Goal: Entertainment & Leisure: Browse casually

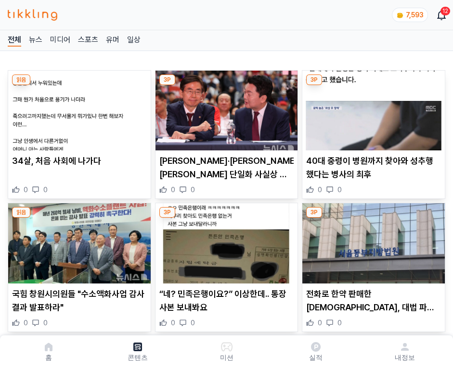
click at [371, 108] on img at bounding box center [373, 111] width 142 height 80
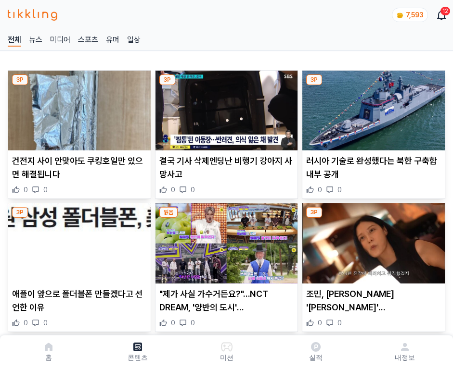
click at [371, 108] on img at bounding box center [373, 111] width 142 height 80
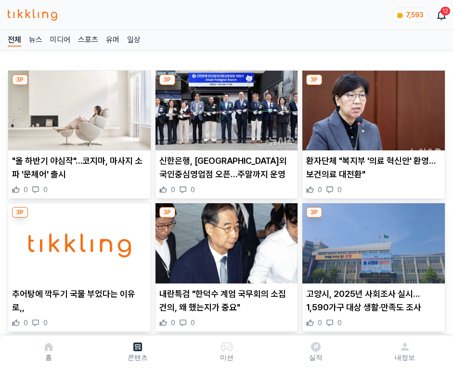
click at [371, 108] on img at bounding box center [373, 111] width 142 height 80
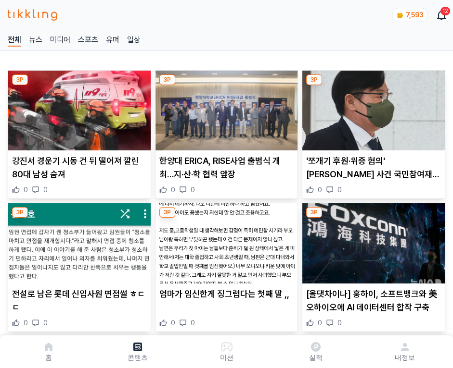
click at [371, 108] on img at bounding box center [373, 111] width 142 height 80
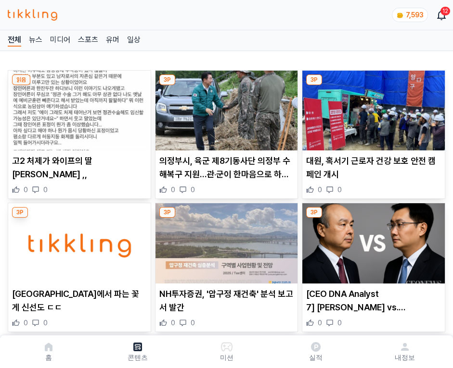
click at [371, 108] on img at bounding box center [373, 111] width 142 height 80
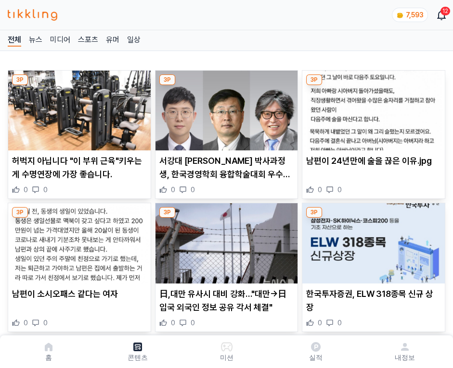
click at [371, 108] on img at bounding box center [373, 111] width 142 height 80
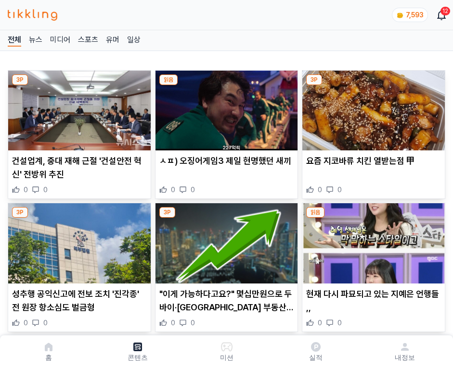
click at [371, 108] on img at bounding box center [373, 111] width 142 height 80
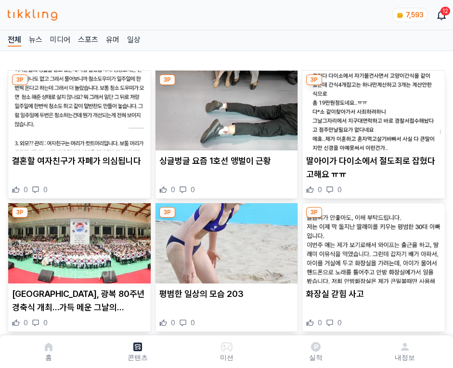
click at [371, 108] on img at bounding box center [373, 111] width 142 height 80
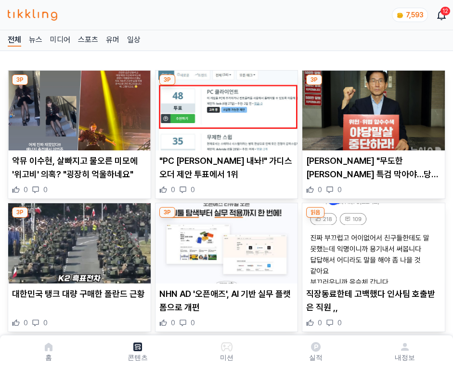
click at [371, 108] on img at bounding box center [373, 111] width 142 height 80
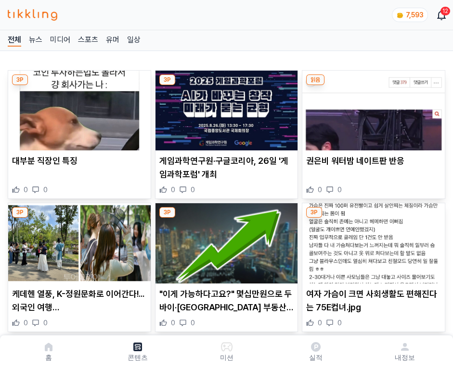
click at [371, 108] on img at bounding box center [373, 111] width 142 height 80
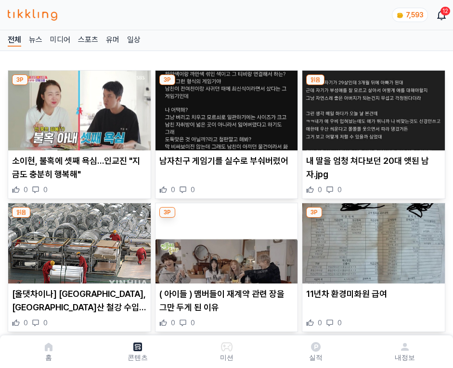
click at [371, 108] on img at bounding box center [373, 111] width 142 height 80
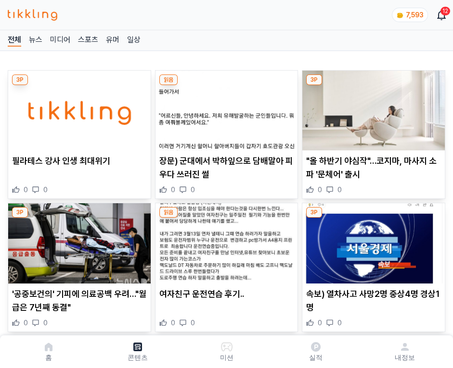
click at [371, 108] on img at bounding box center [373, 111] width 142 height 80
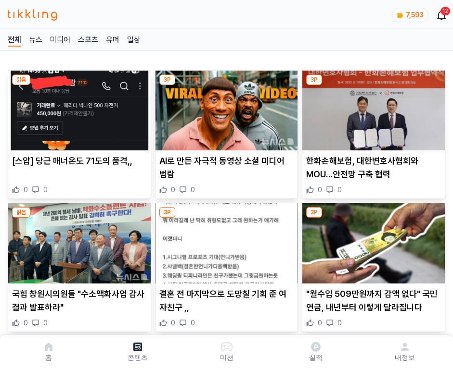
click at [371, 108] on img at bounding box center [373, 111] width 142 height 80
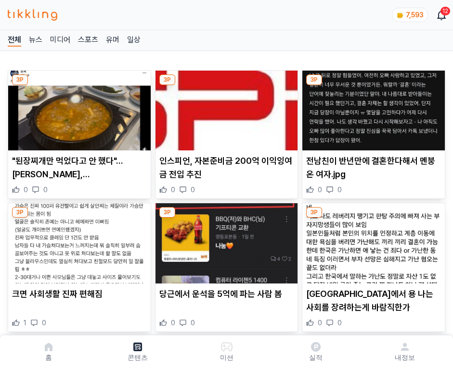
click at [371, 108] on img at bounding box center [373, 111] width 142 height 80
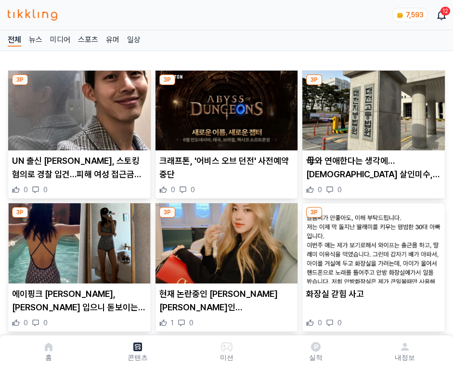
click at [371, 108] on img at bounding box center [373, 111] width 142 height 80
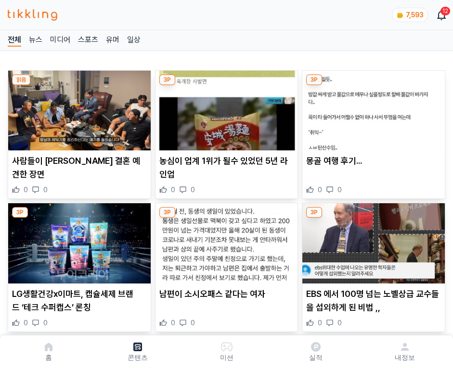
click at [371, 108] on img at bounding box center [373, 111] width 142 height 80
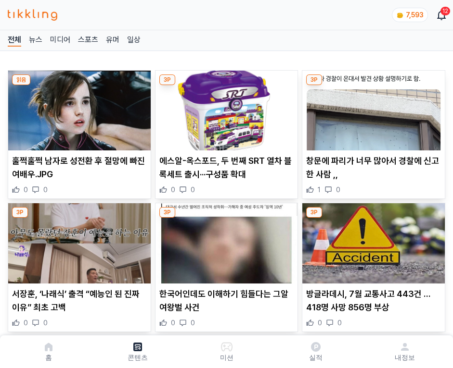
click at [371, 108] on img at bounding box center [373, 111] width 142 height 80
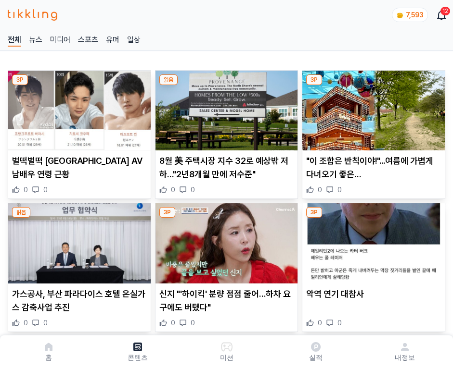
click at [371, 108] on img at bounding box center [373, 111] width 142 height 80
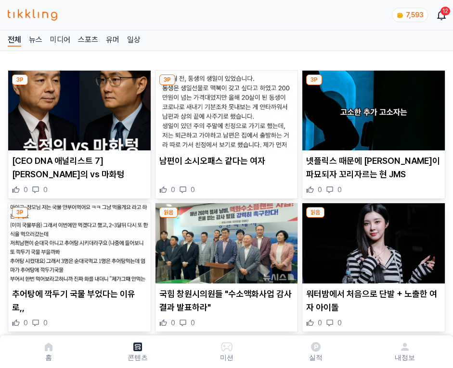
click at [371, 108] on img at bounding box center [373, 111] width 142 height 80
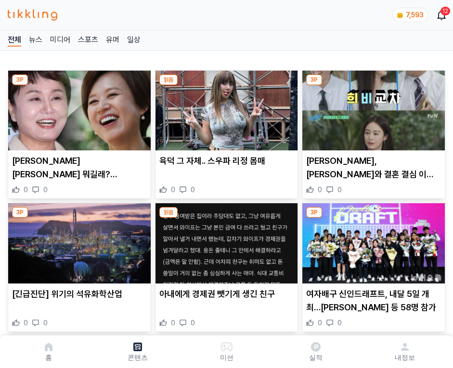
click at [371, 108] on img at bounding box center [373, 111] width 142 height 80
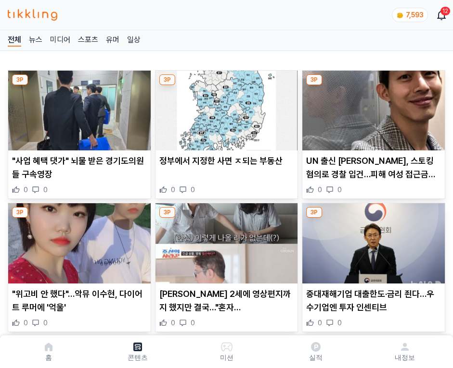
click at [371, 108] on img at bounding box center [373, 111] width 142 height 80
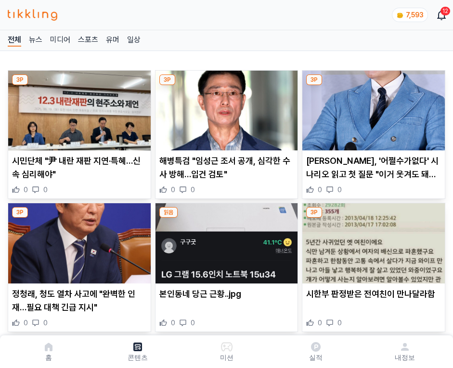
click at [371, 108] on img at bounding box center [373, 111] width 142 height 80
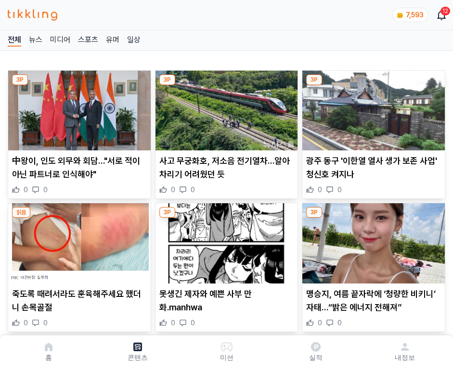
click at [371, 108] on img at bounding box center [373, 111] width 142 height 80
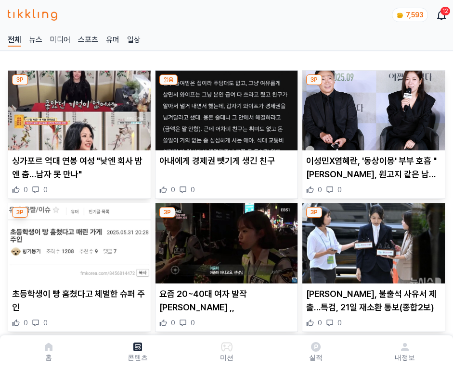
click at [371, 108] on img at bounding box center [373, 111] width 142 height 80
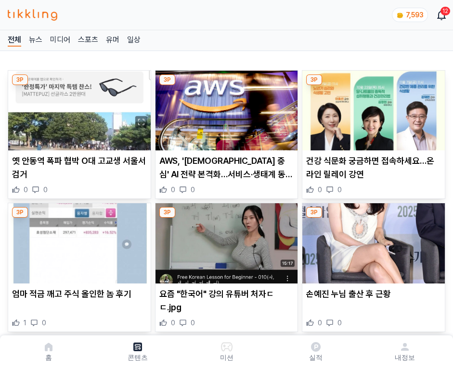
click at [371, 108] on img at bounding box center [373, 111] width 142 height 80
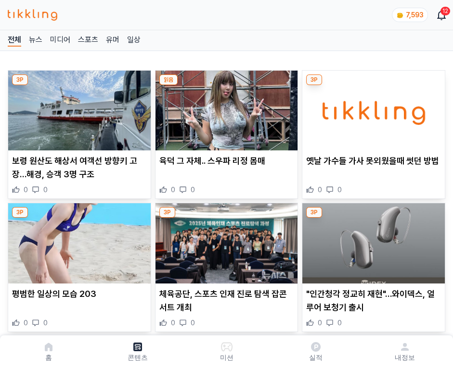
click at [371, 108] on img at bounding box center [373, 111] width 142 height 80
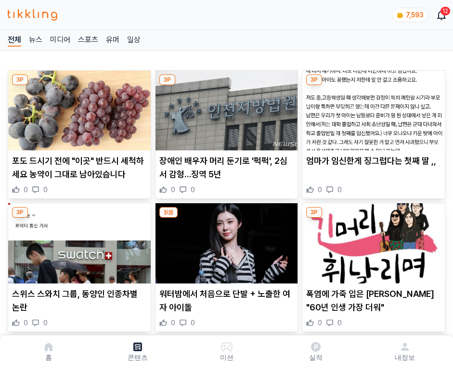
click at [371, 108] on img at bounding box center [373, 111] width 142 height 80
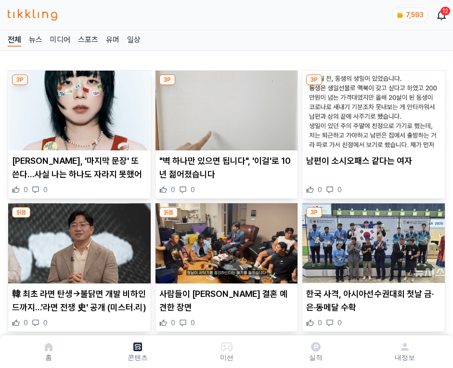
click at [371, 108] on img at bounding box center [373, 111] width 142 height 80
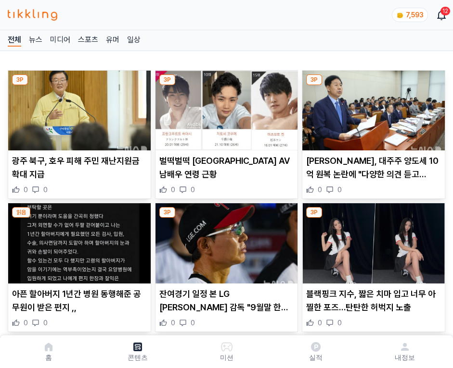
click at [371, 108] on img at bounding box center [373, 111] width 142 height 80
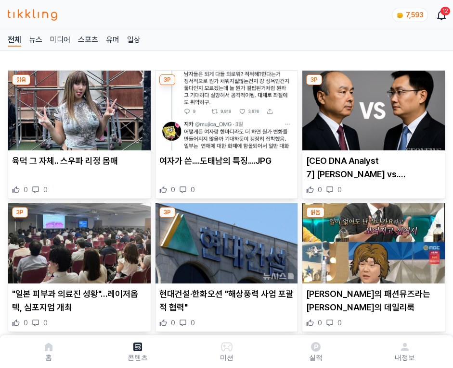
click at [371, 108] on img at bounding box center [373, 111] width 142 height 80
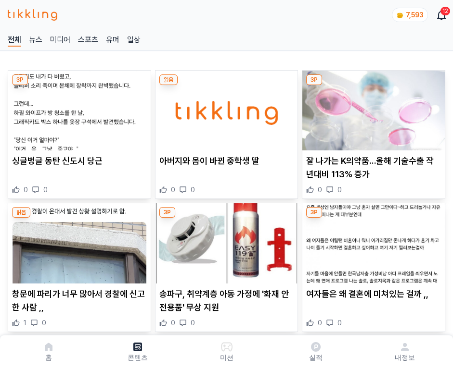
click at [371, 108] on img at bounding box center [373, 111] width 142 height 80
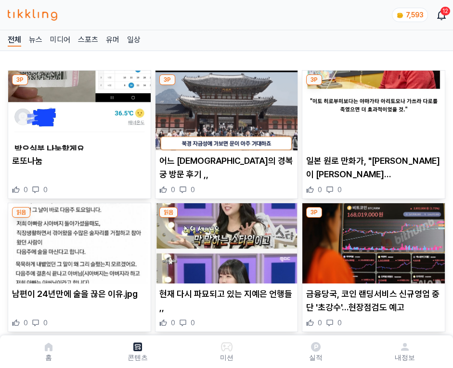
click at [371, 108] on img at bounding box center [373, 111] width 142 height 80
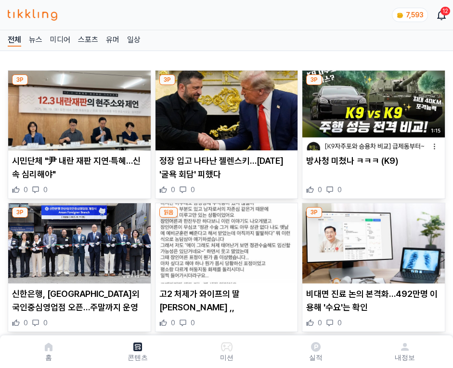
click at [371, 108] on img at bounding box center [373, 111] width 142 height 80
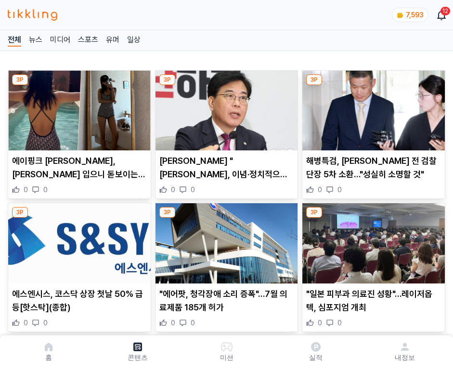
click at [371, 108] on img at bounding box center [373, 111] width 142 height 80
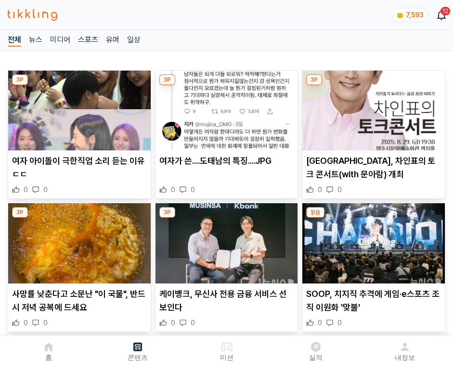
click at [371, 108] on img at bounding box center [373, 111] width 142 height 80
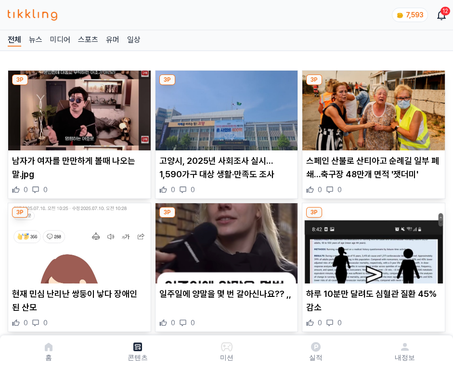
click at [371, 108] on img at bounding box center [373, 111] width 142 height 80
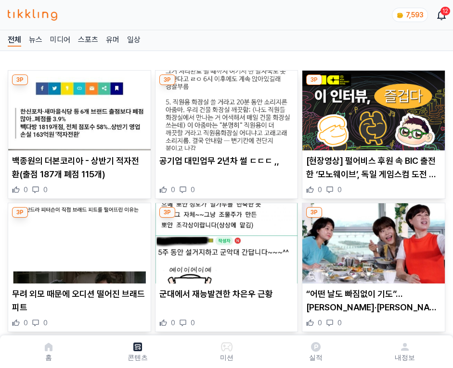
click at [371, 108] on img at bounding box center [373, 111] width 142 height 80
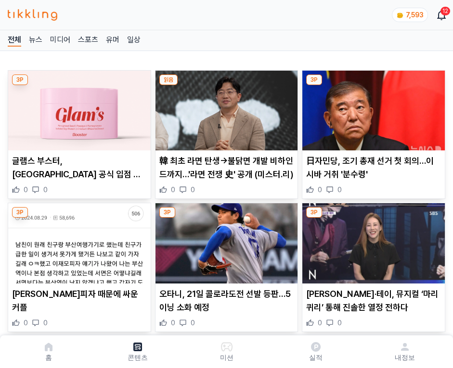
click at [371, 108] on img at bounding box center [373, 111] width 142 height 80
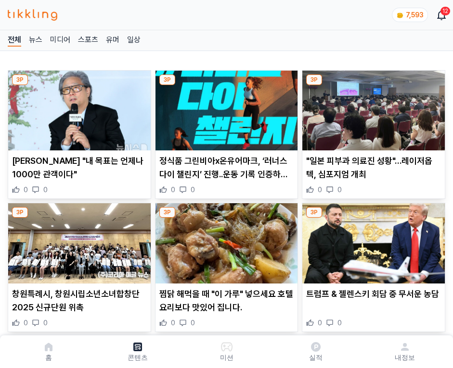
click at [371, 108] on img at bounding box center [373, 111] width 142 height 80
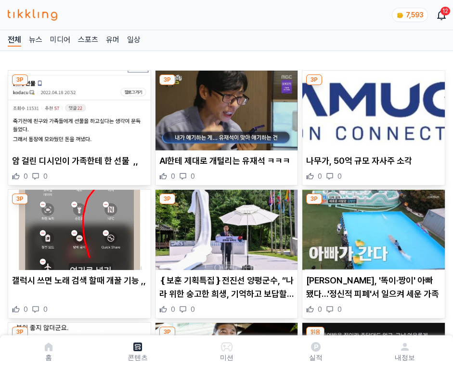
click at [371, 108] on img at bounding box center [373, 111] width 142 height 80
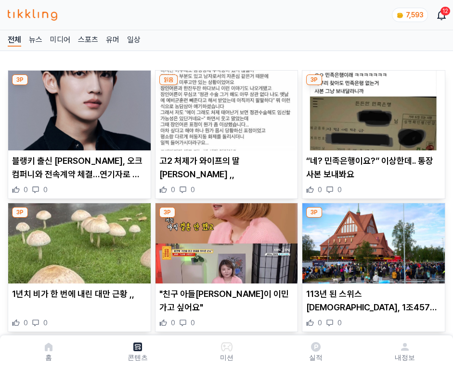
click at [371, 108] on img at bounding box center [373, 111] width 142 height 80
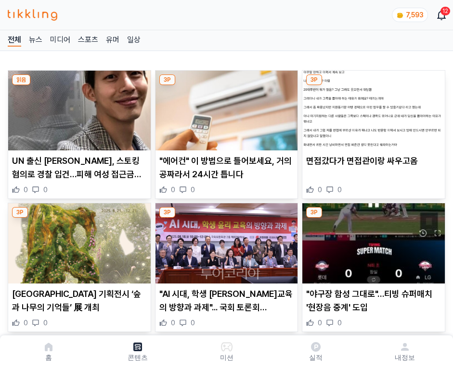
click at [371, 108] on img at bounding box center [373, 111] width 142 height 80
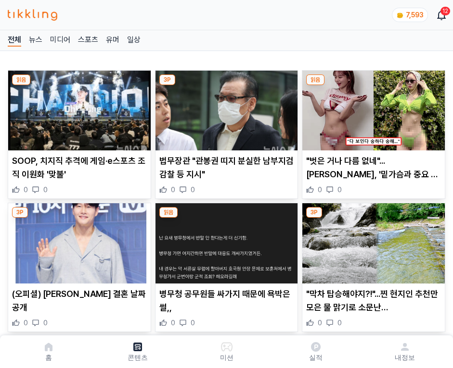
click at [371, 108] on img at bounding box center [373, 111] width 142 height 80
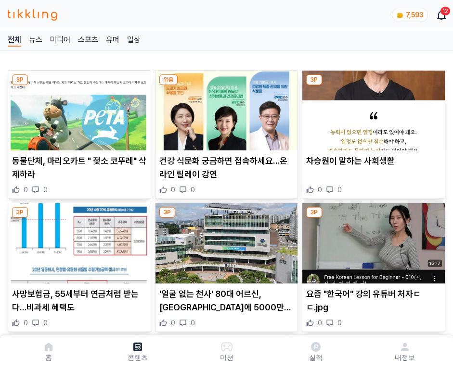
click at [371, 108] on img at bounding box center [373, 111] width 142 height 80
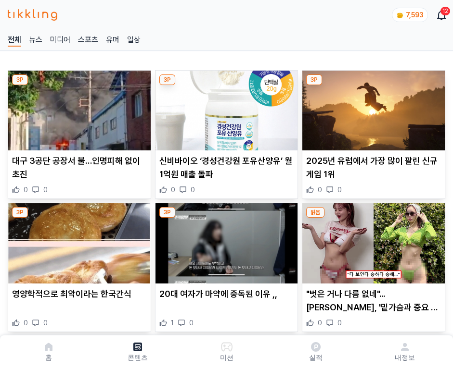
click at [371, 108] on img at bounding box center [373, 111] width 142 height 80
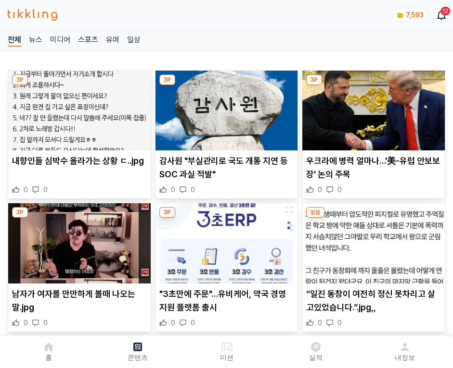
click at [371, 108] on img at bounding box center [373, 111] width 142 height 80
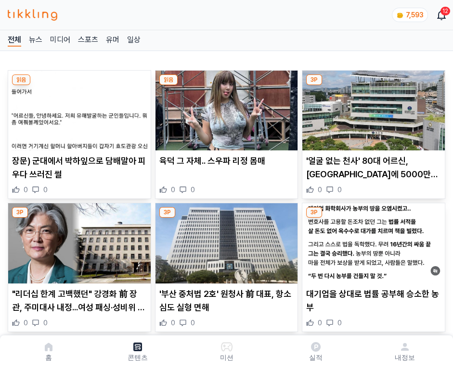
click at [371, 108] on img at bounding box center [373, 111] width 142 height 80
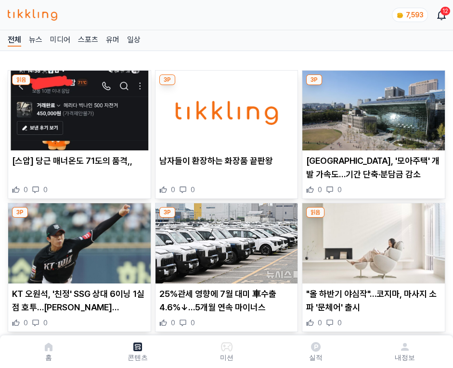
click at [371, 108] on img at bounding box center [373, 111] width 142 height 80
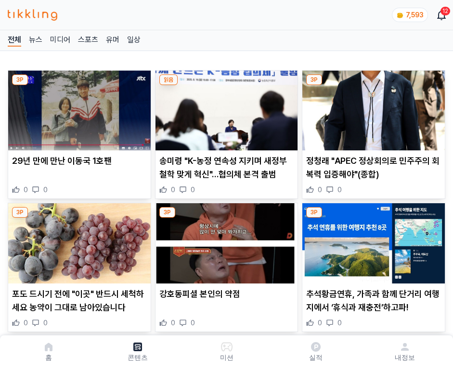
click at [371, 108] on img at bounding box center [373, 111] width 142 height 80
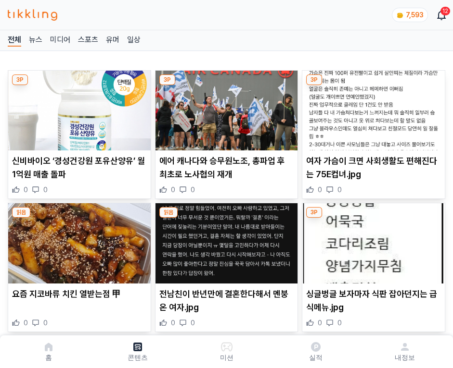
click at [371, 108] on img at bounding box center [373, 111] width 142 height 80
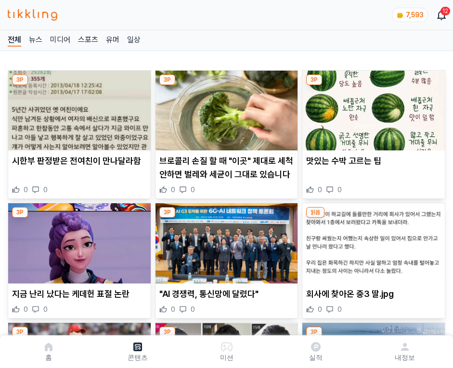
click at [371, 108] on img at bounding box center [373, 111] width 142 height 80
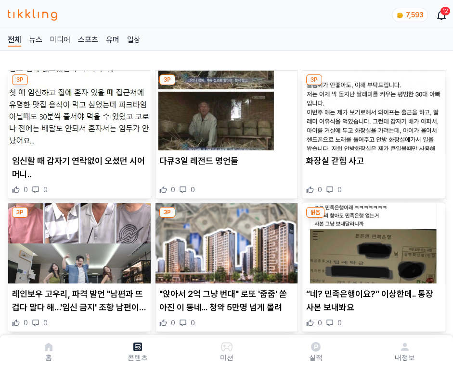
click at [371, 108] on img at bounding box center [373, 111] width 142 height 80
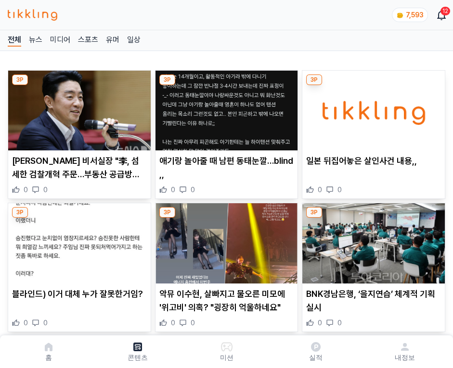
click at [371, 108] on img at bounding box center [373, 111] width 142 height 80
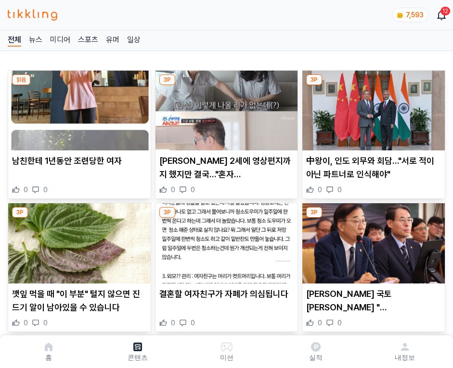
click at [371, 108] on img at bounding box center [373, 111] width 142 height 80
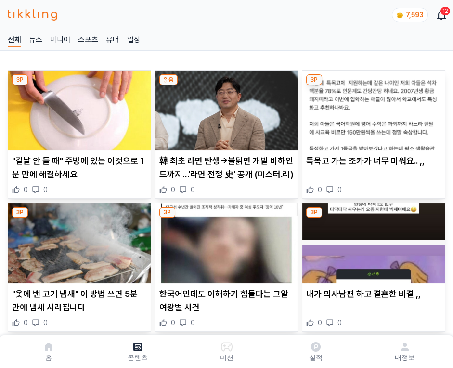
click at [371, 108] on img at bounding box center [373, 111] width 142 height 80
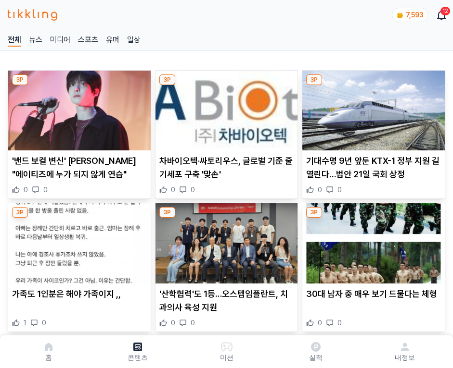
click at [371, 108] on img at bounding box center [373, 111] width 142 height 80
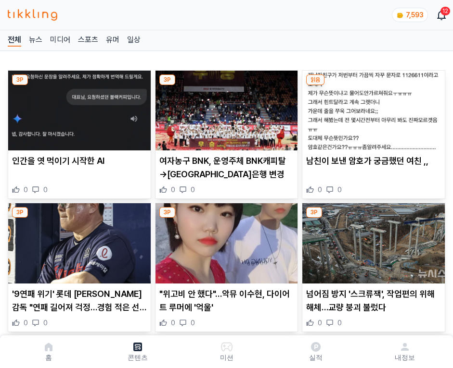
click at [371, 108] on img at bounding box center [373, 111] width 142 height 80
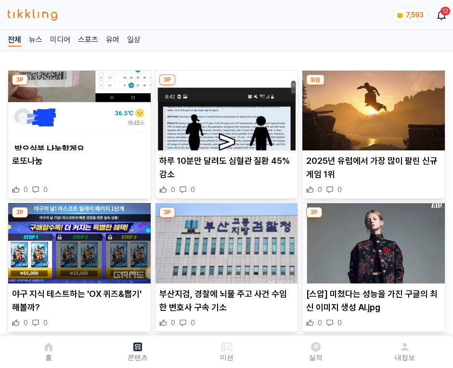
click at [371, 108] on img at bounding box center [373, 111] width 142 height 80
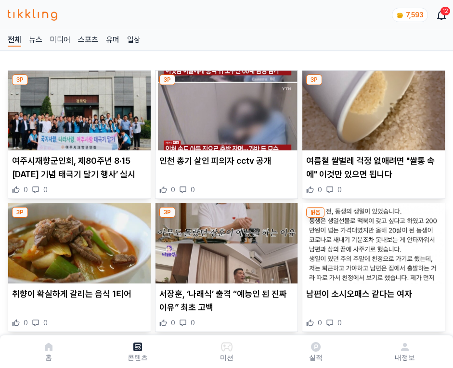
click at [371, 108] on img at bounding box center [373, 111] width 142 height 80
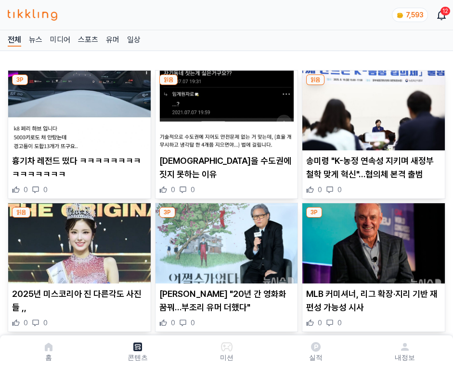
click at [371, 108] on img at bounding box center [373, 111] width 142 height 80
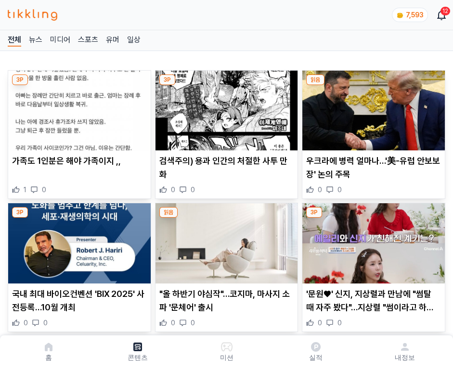
click at [371, 108] on img at bounding box center [373, 111] width 142 height 80
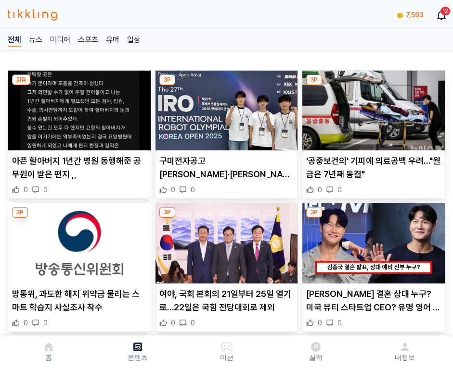
click at [371, 108] on img at bounding box center [373, 111] width 142 height 80
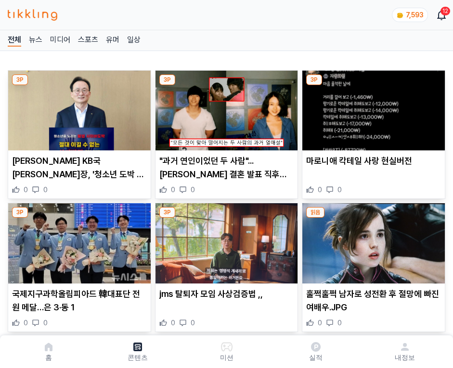
click at [371, 108] on img at bounding box center [373, 111] width 142 height 80
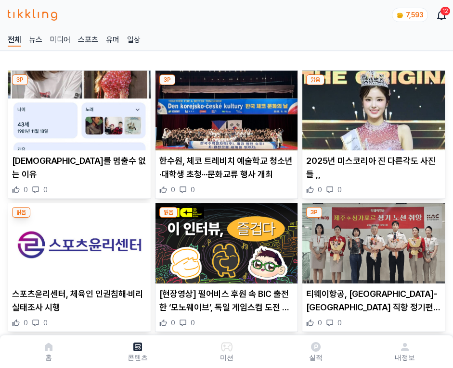
click at [371, 108] on img at bounding box center [373, 111] width 142 height 80
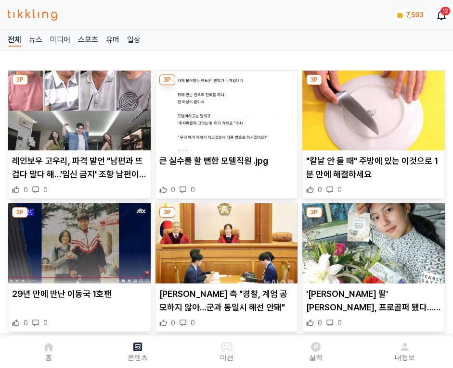
click at [371, 108] on img at bounding box center [373, 111] width 142 height 80
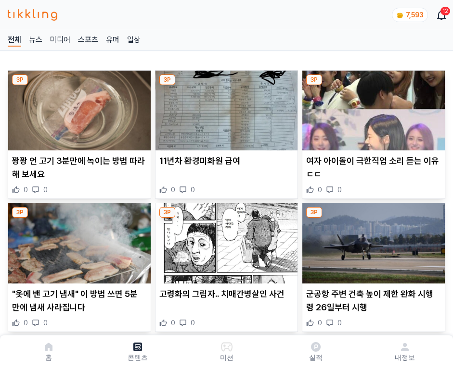
click at [371, 108] on img at bounding box center [373, 111] width 142 height 80
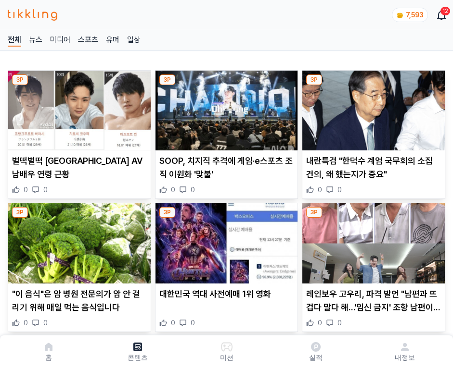
click at [371, 108] on img at bounding box center [373, 111] width 142 height 80
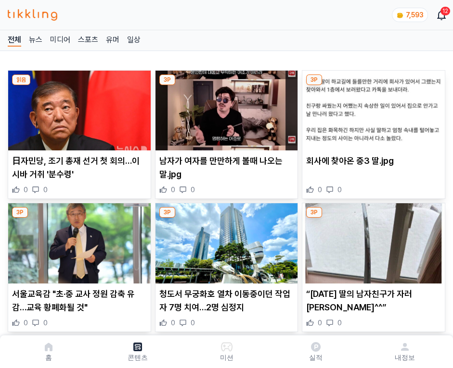
click at [371, 108] on img at bounding box center [373, 111] width 142 height 80
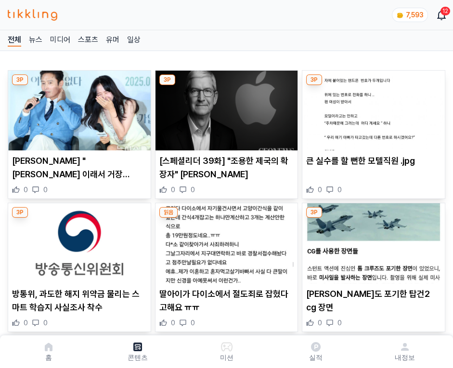
click at [371, 108] on img at bounding box center [373, 111] width 142 height 80
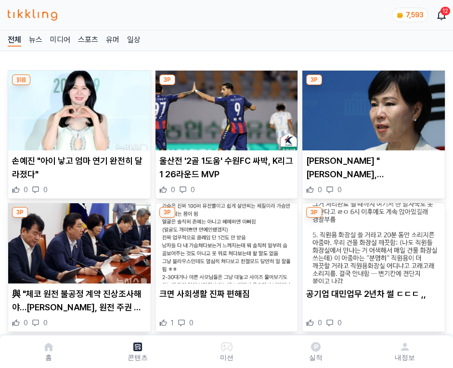
click at [371, 108] on img at bounding box center [373, 111] width 142 height 80
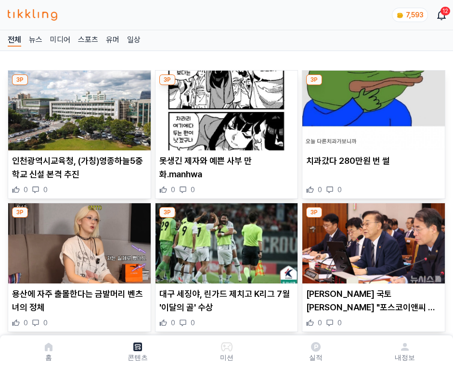
click at [371, 108] on img at bounding box center [373, 111] width 142 height 80
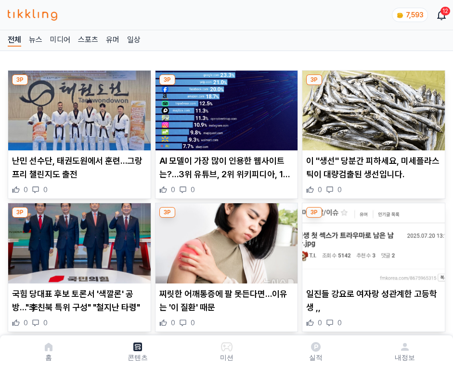
click at [371, 108] on img at bounding box center [373, 111] width 142 height 80
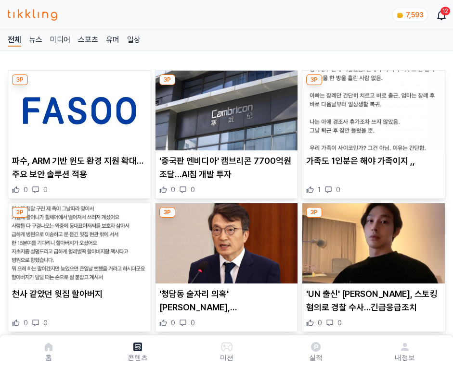
click at [371, 108] on img at bounding box center [373, 111] width 142 height 80
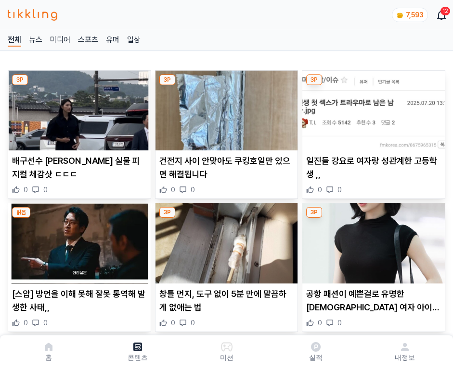
click at [371, 108] on img at bounding box center [373, 111] width 142 height 80
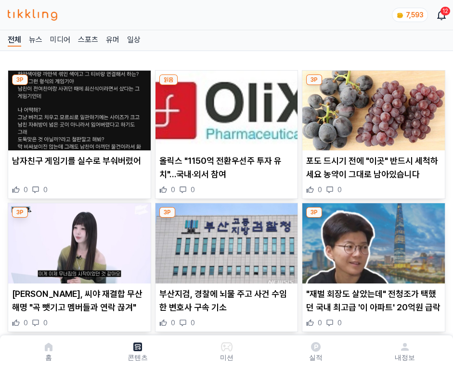
click at [371, 108] on img at bounding box center [373, 111] width 142 height 80
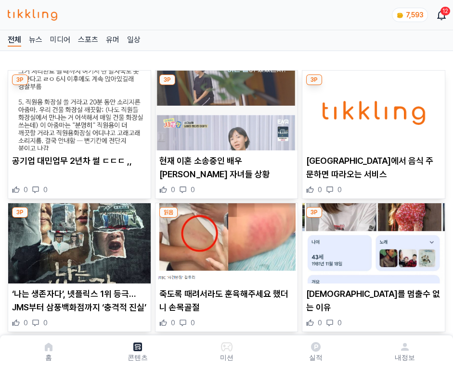
click at [371, 108] on img at bounding box center [373, 111] width 142 height 80
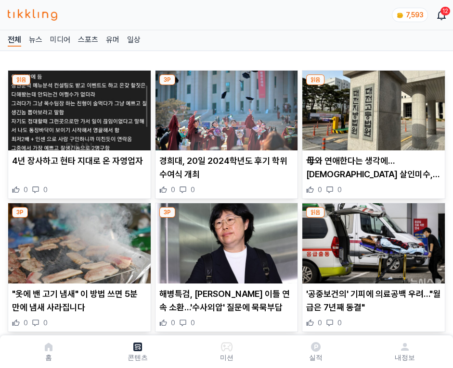
click at [371, 108] on img at bounding box center [373, 111] width 142 height 80
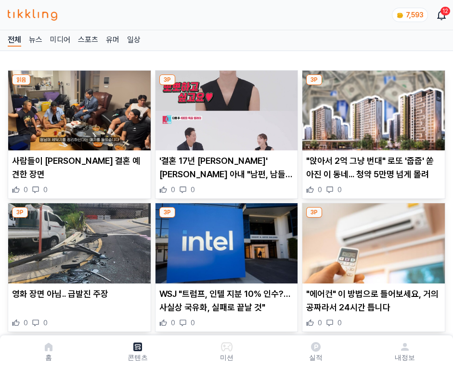
click at [371, 108] on img at bounding box center [373, 111] width 142 height 80
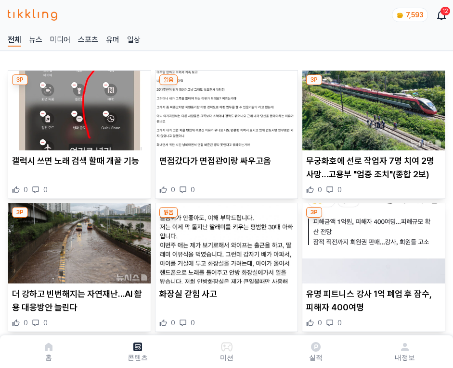
click at [371, 108] on img at bounding box center [373, 111] width 142 height 80
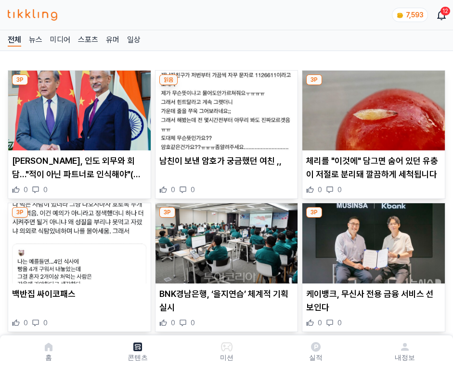
click at [371, 108] on img at bounding box center [373, 111] width 142 height 80
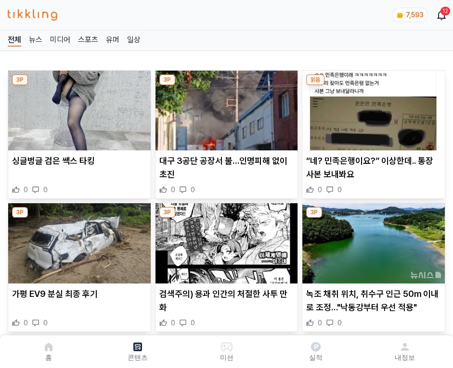
click at [371, 108] on img at bounding box center [373, 111] width 142 height 80
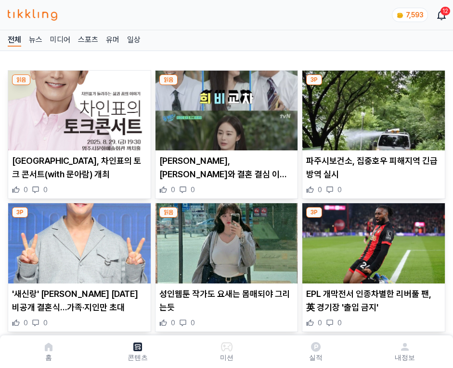
click at [371, 108] on img at bounding box center [373, 111] width 142 height 80
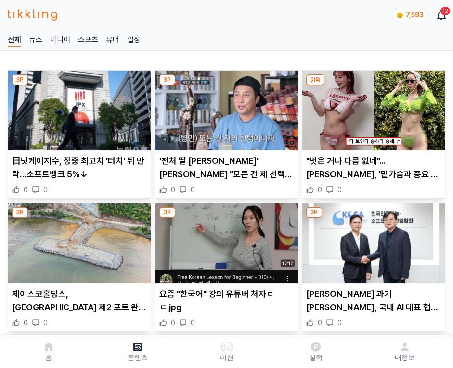
click at [371, 108] on img at bounding box center [373, 111] width 142 height 80
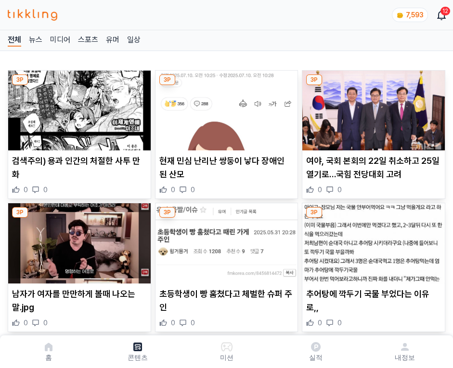
click at [371, 108] on img at bounding box center [373, 111] width 142 height 80
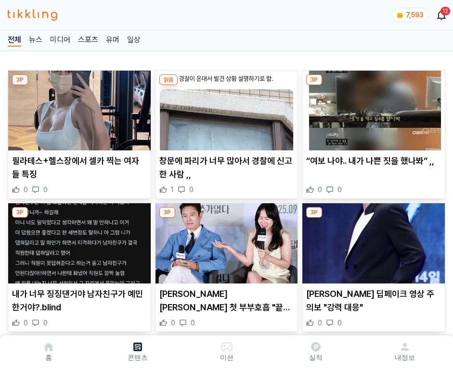
click at [371, 108] on img at bounding box center [373, 111] width 142 height 80
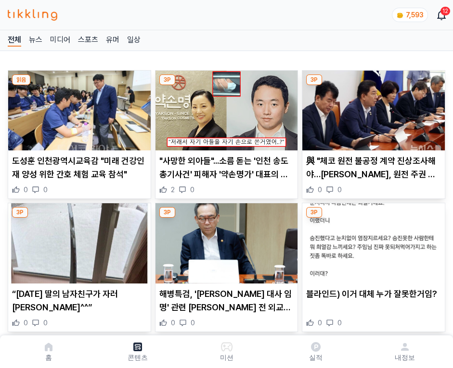
click at [371, 108] on img at bounding box center [373, 111] width 142 height 80
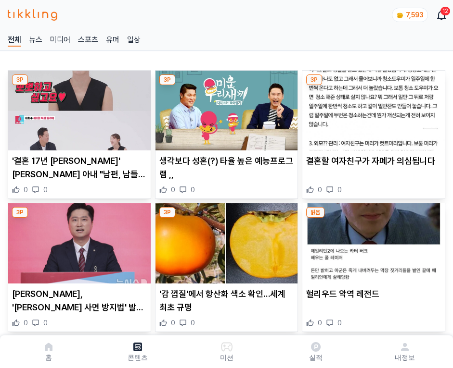
click at [371, 108] on img at bounding box center [373, 111] width 142 height 80
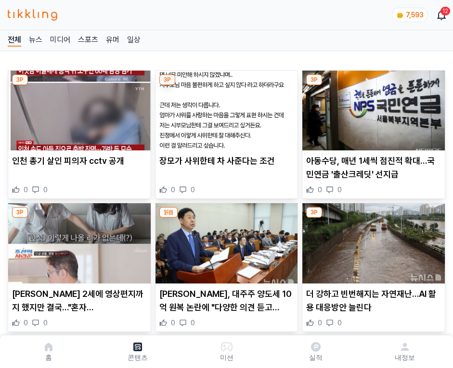
click at [371, 108] on img at bounding box center [373, 111] width 142 height 80
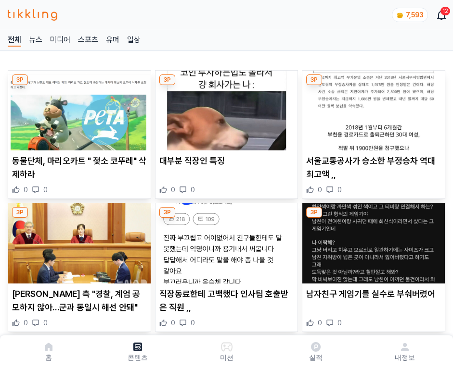
click at [371, 108] on img at bounding box center [373, 111] width 142 height 80
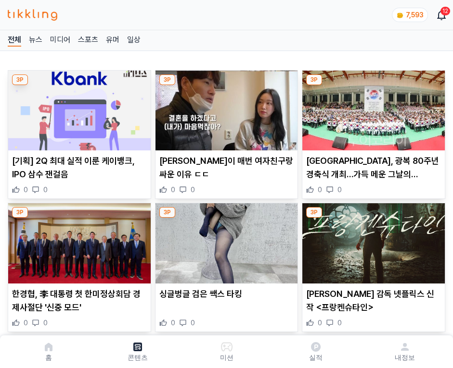
click at [371, 108] on img at bounding box center [373, 111] width 142 height 80
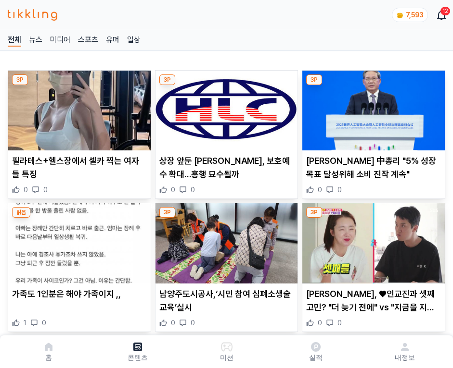
click at [371, 108] on img at bounding box center [373, 111] width 142 height 80
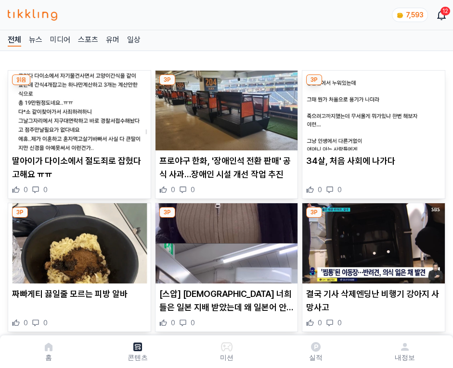
click at [371, 108] on img at bounding box center [373, 111] width 142 height 80
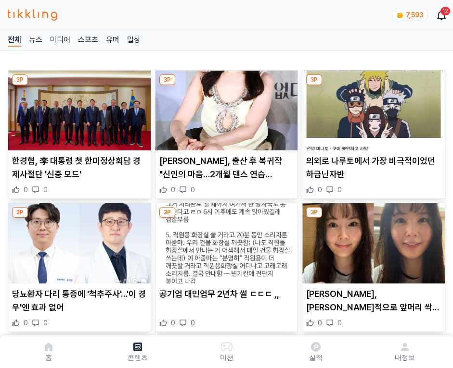
click at [371, 108] on img at bounding box center [373, 111] width 142 height 80
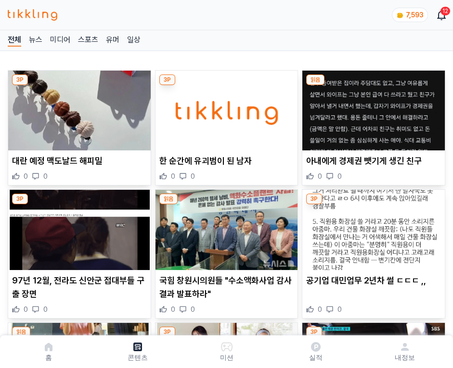
click at [371, 108] on img at bounding box center [373, 111] width 142 height 80
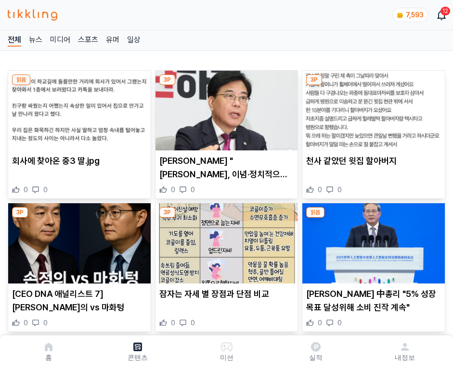
click at [371, 108] on img at bounding box center [373, 111] width 142 height 80
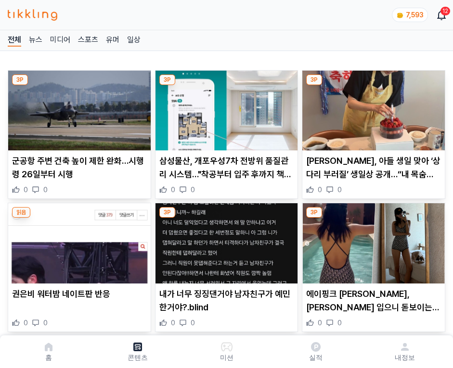
click at [371, 108] on img at bounding box center [373, 111] width 142 height 80
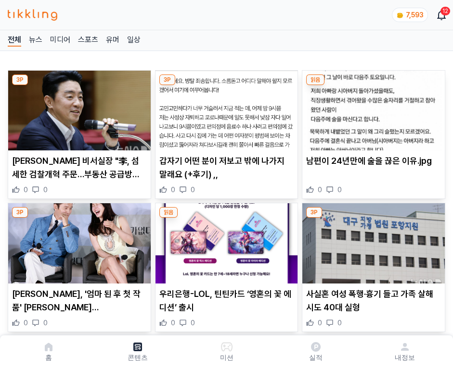
click at [371, 108] on img at bounding box center [373, 111] width 142 height 80
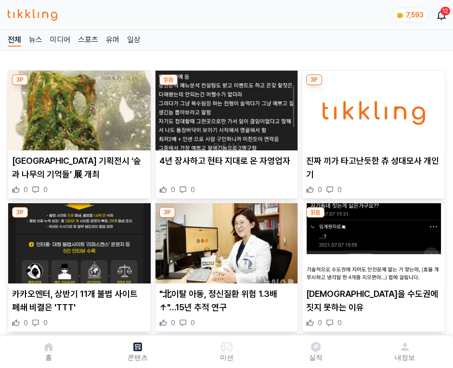
click at [371, 108] on img at bounding box center [373, 111] width 142 height 80
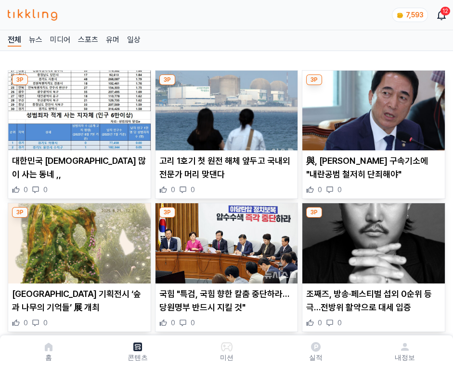
click at [371, 108] on img at bounding box center [373, 111] width 142 height 80
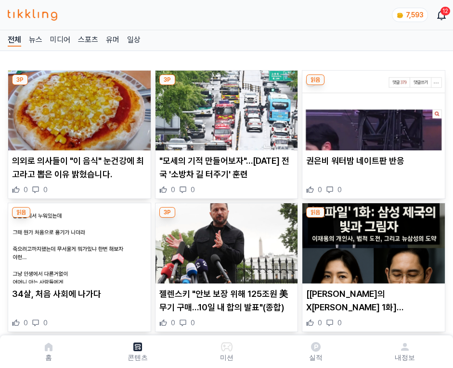
click at [371, 108] on img at bounding box center [373, 111] width 142 height 80
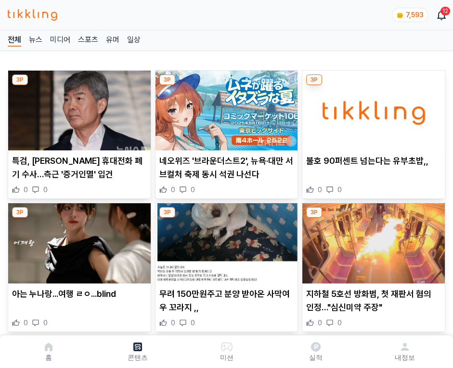
click at [371, 108] on img at bounding box center [373, 111] width 142 height 80
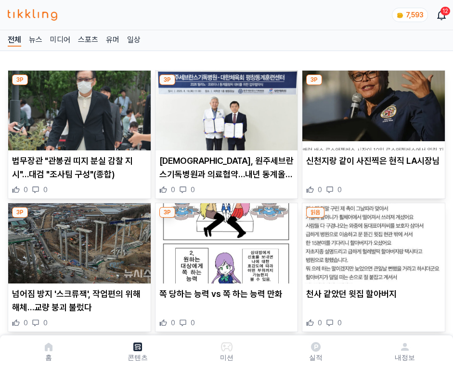
click at [371, 108] on img at bounding box center [373, 111] width 142 height 80
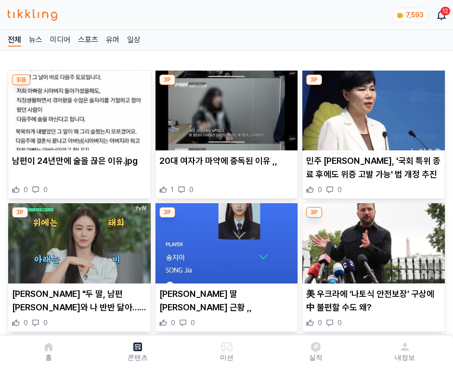
click at [371, 108] on img at bounding box center [373, 111] width 142 height 80
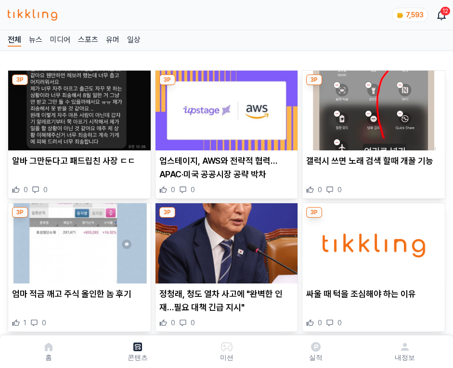
click at [371, 108] on img at bounding box center [373, 111] width 142 height 80
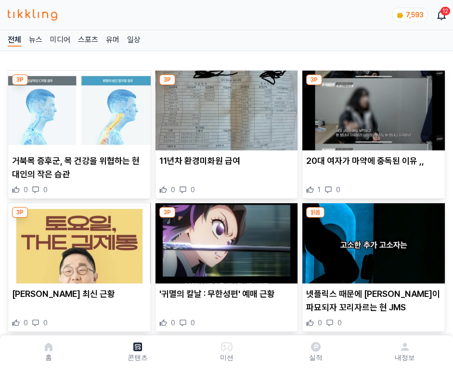
click at [371, 108] on img at bounding box center [373, 111] width 142 height 80
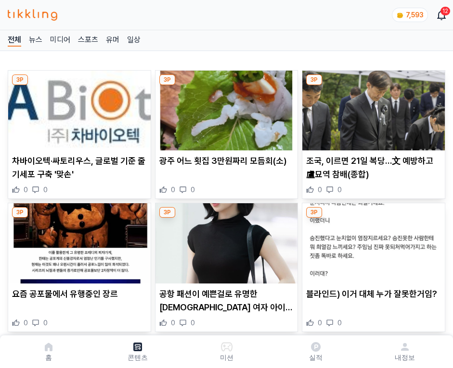
click at [371, 108] on img at bounding box center [373, 111] width 142 height 80
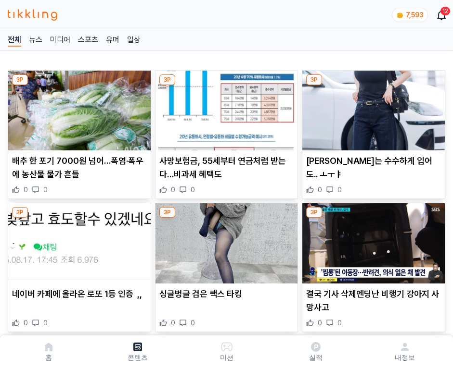
click at [371, 108] on img at bounding box center [373, 111] width 142 height 80
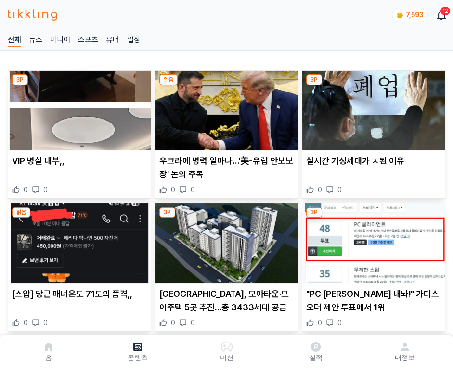
click at [371, 108] on img at bounding box center [373, 111] width 142 height 80
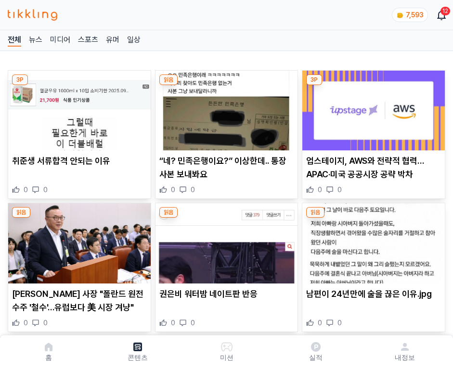
click at [371, 108] on img at bounding box center [373, 111] width 142 height 80
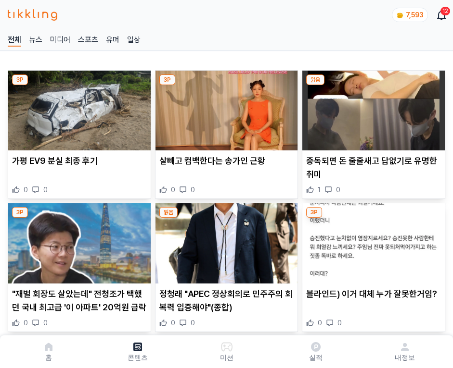
click at [371, 108] on img at bounding box center [373, 111] width 142 height 80
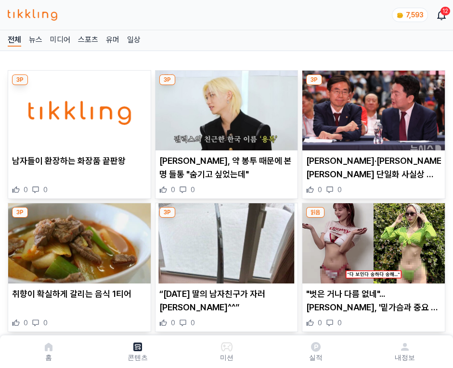
click at [371, 108] on img at bounding box center [373, 111] width 142 height 80
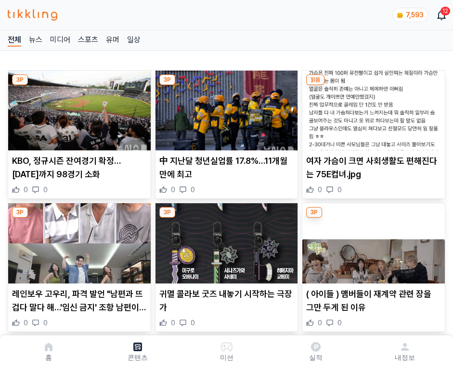
click at [371, 108] on img at bounding box center [373, 111] width 142 height 80
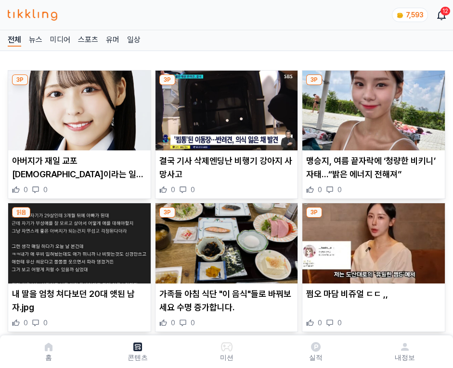
click at [371, 108] on img at bounding box center [373, 111] width 142 height 80
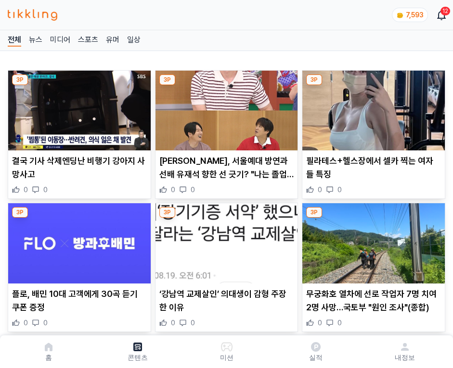
click at [371, 108] on img at bounding box center [373, 111] width 142 height 80
